Goal: Navigation & Orientation: Find specific page/section

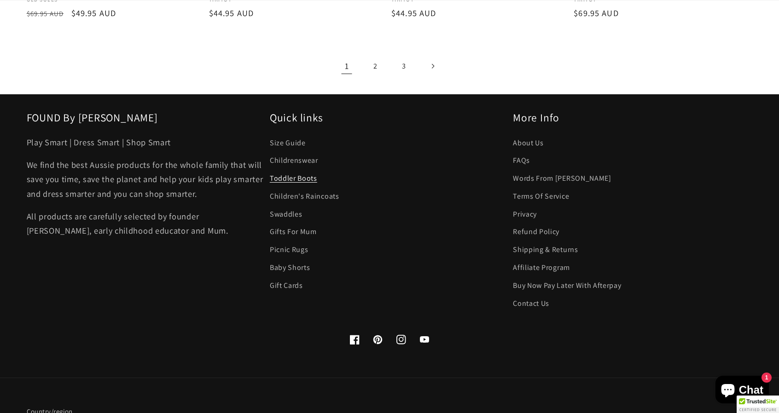
scroll to position [1697, 0]
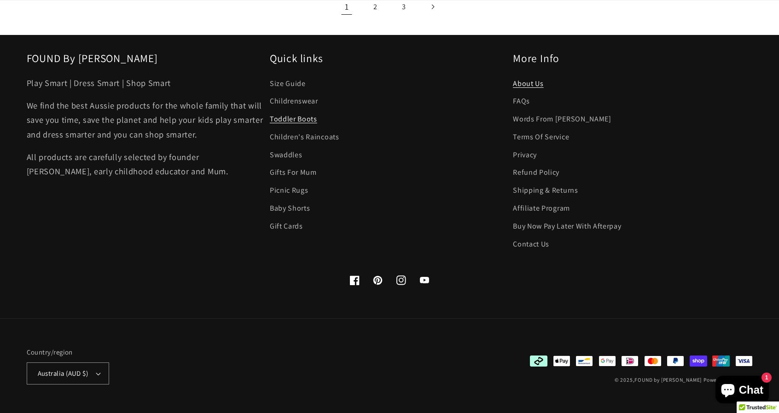
click at [523, 81] on link "About Us" at bounding box center [528, 84] width 31 height 15
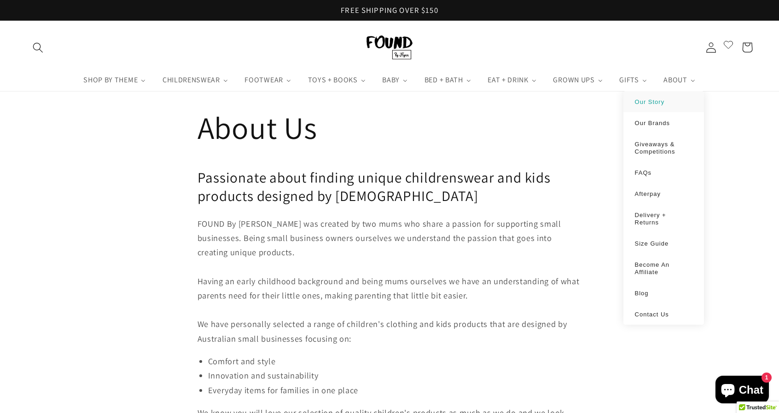
click at [655, 96] on li "Our Story" at bounding box center [663, 101] width 81 height 21
click at [651, 214] on span "Delivery + Returns" at bounding box center [650, 219] width 31 height 14
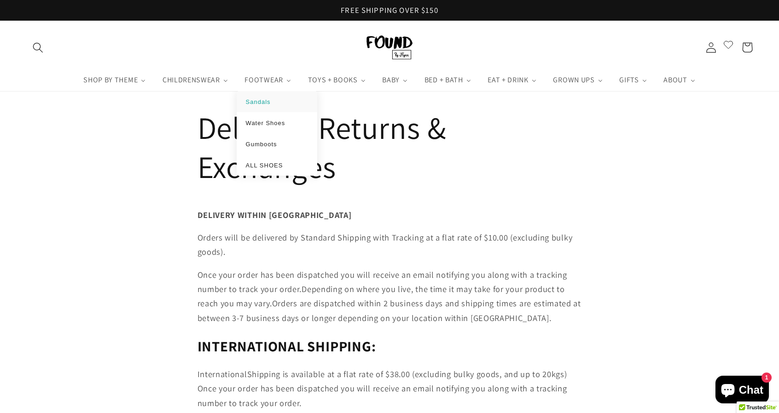
click at [264, 101] on span "Sandals" at bounding box center [258, 102] width 25 height 7
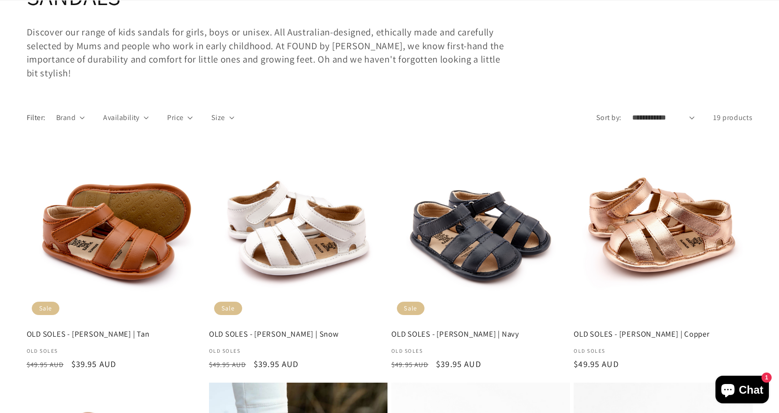
scroll to position [126, 0]
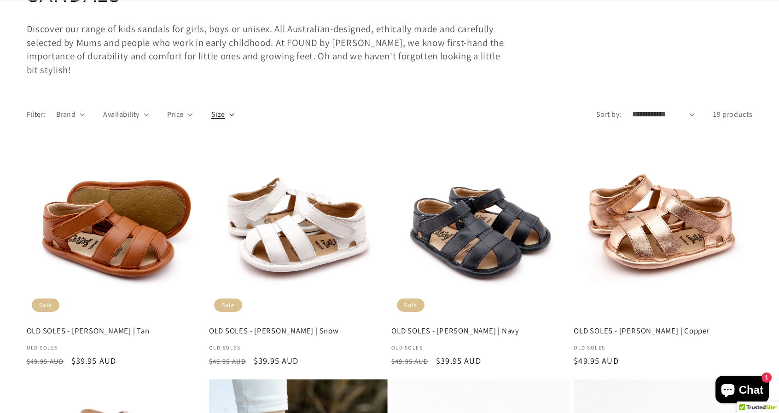
click at [232, 115] on icon at bounding box center [231, 114] width 5 height 3
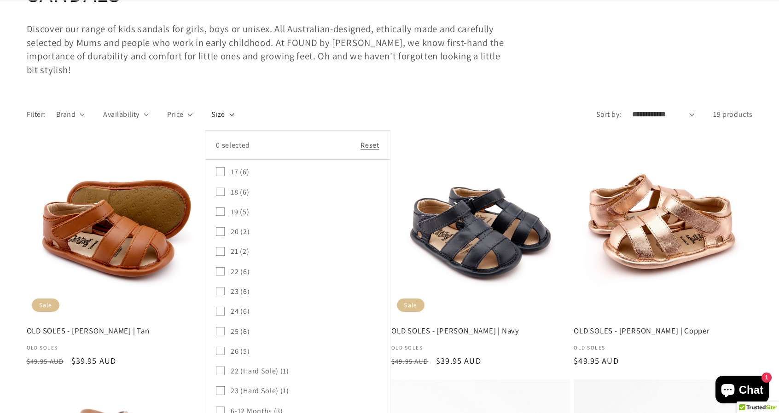
click at [220, 292] on icon at bounding box center [220, 291] width 8 height 8
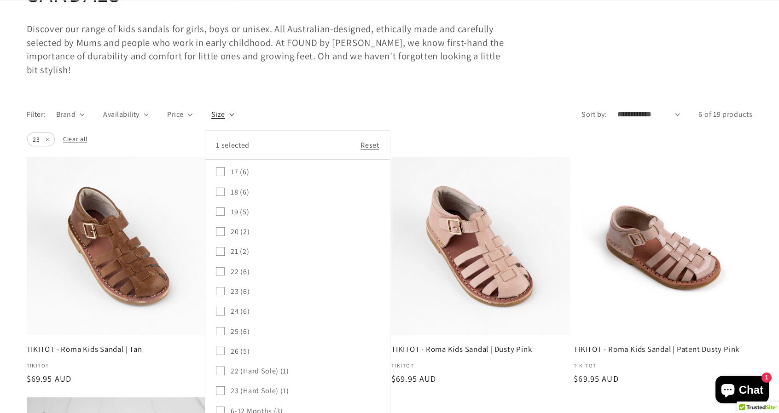
click at [234, 109] on summary "Size" at bounding box center [222, 114] width 23 height 11
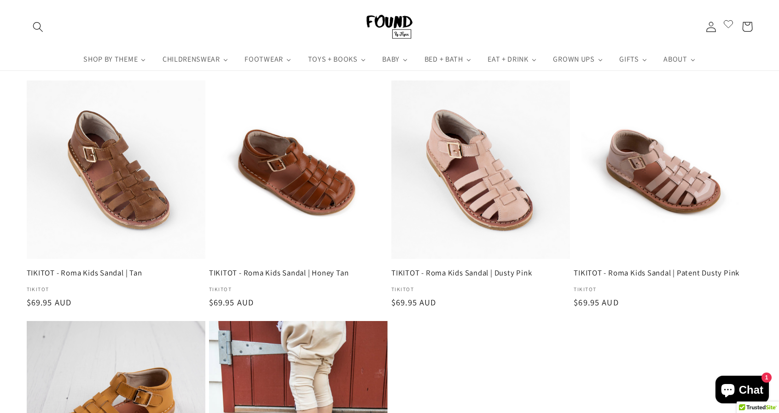
scroll to position [202, 0]
